Goal: Find specific page/section: Find specific page/section

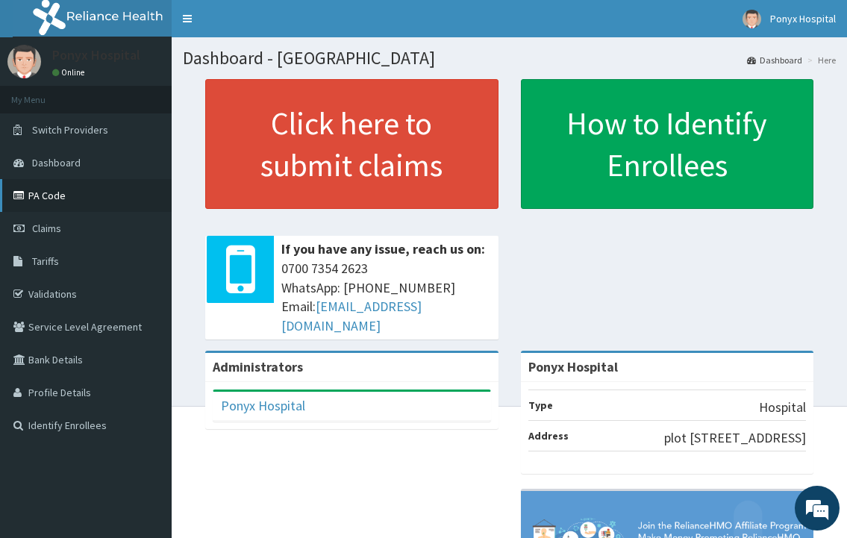
click at [27, 194] on icon at bounding box center [20, 195] width 15 height 10
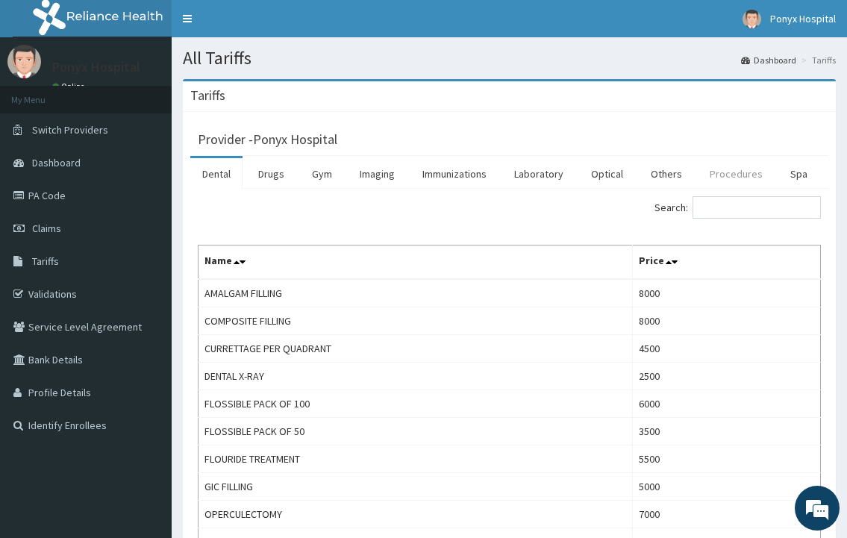
click at [740, 171] on link "Procedures" at bounding box center [736, 173] width 77 height 31
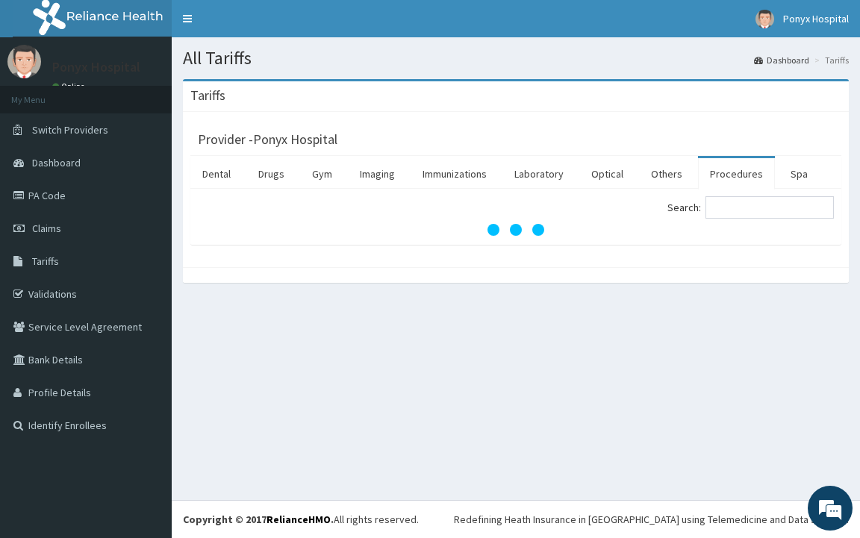
click at [740, 171] on link "Procedures" at bounding box center [736, 173] width 77 height 31
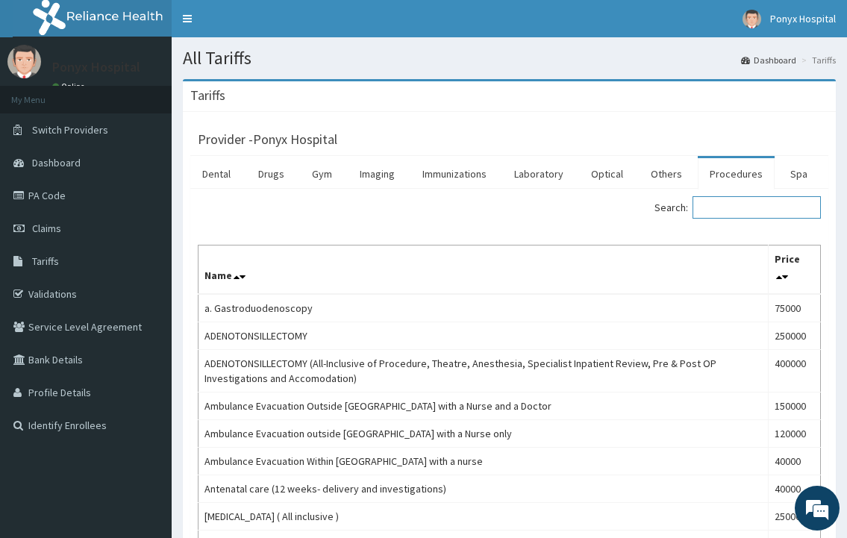
click at [719, 196] on input "Search:" at bounding box center [756, 207] width 128 height 22
type input "o"
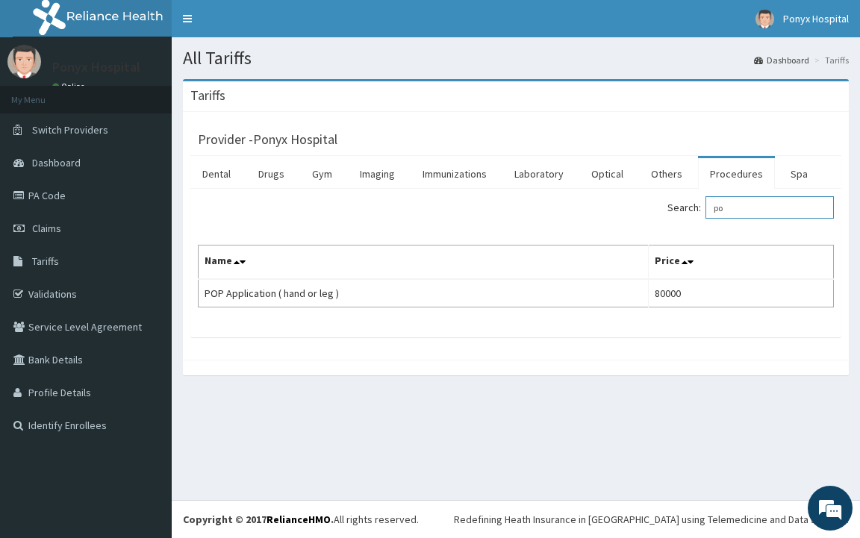
type input "p"
type input "w"
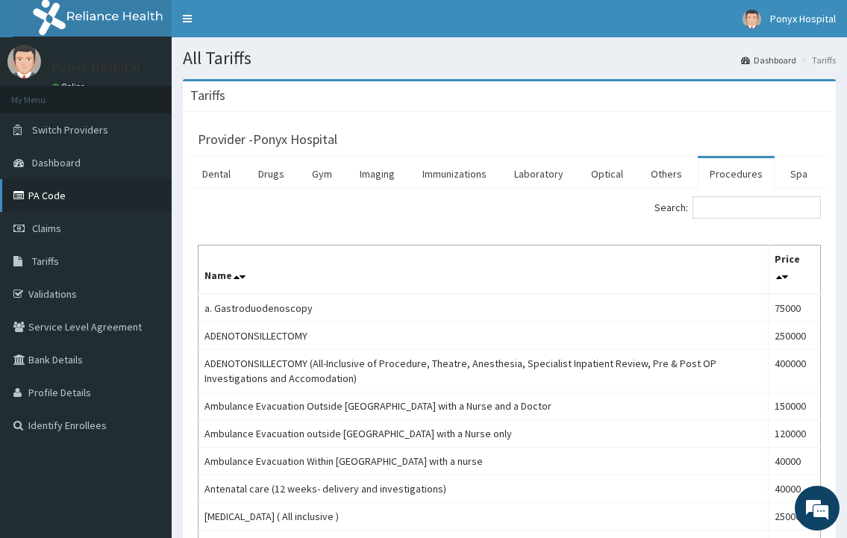
click at [54, 192] on link "PA Code" at bounding box center [86, 195] width 172 height 33
